Goal: Navigation & Orientation: Find specific page/section

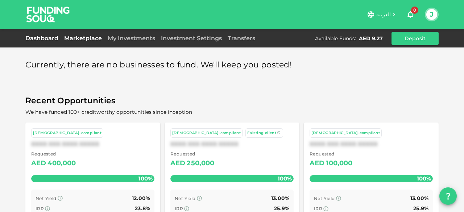
click at [38, 37] on link "Dashboard" at bounding box center [43, 38] width 36 height 7
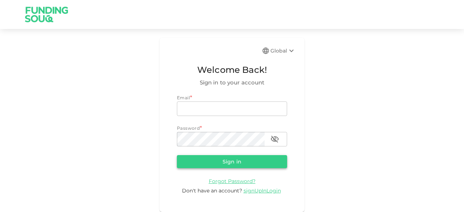
type input "[EMAIL_ADDRESS][DOMAIN_NAME]"
click at [239, 165] on button "Sign in" at bounding box center [232, 161] width 110 height 13
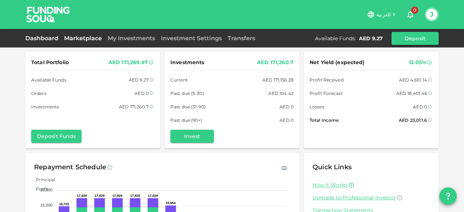
click at [89, 39] on link "Marketplace" at bounding box center [83, 38] width 44 height 7
